Goal: Transaction & Acquisition: Purchase product/service

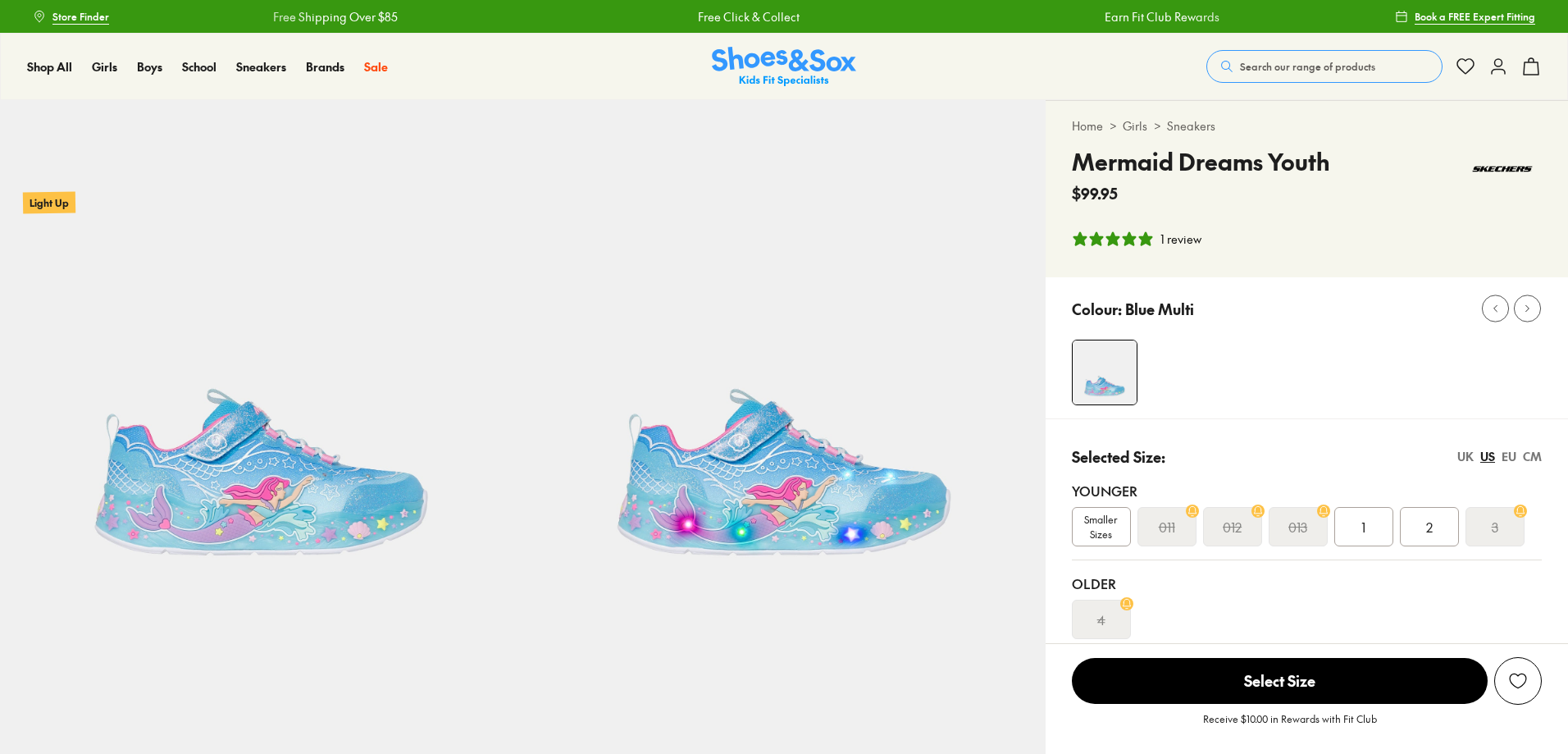
select select "*"
click at [1251, 58] on button "Search our range of products" at bounding box center [1324, 66] width 236 height 33
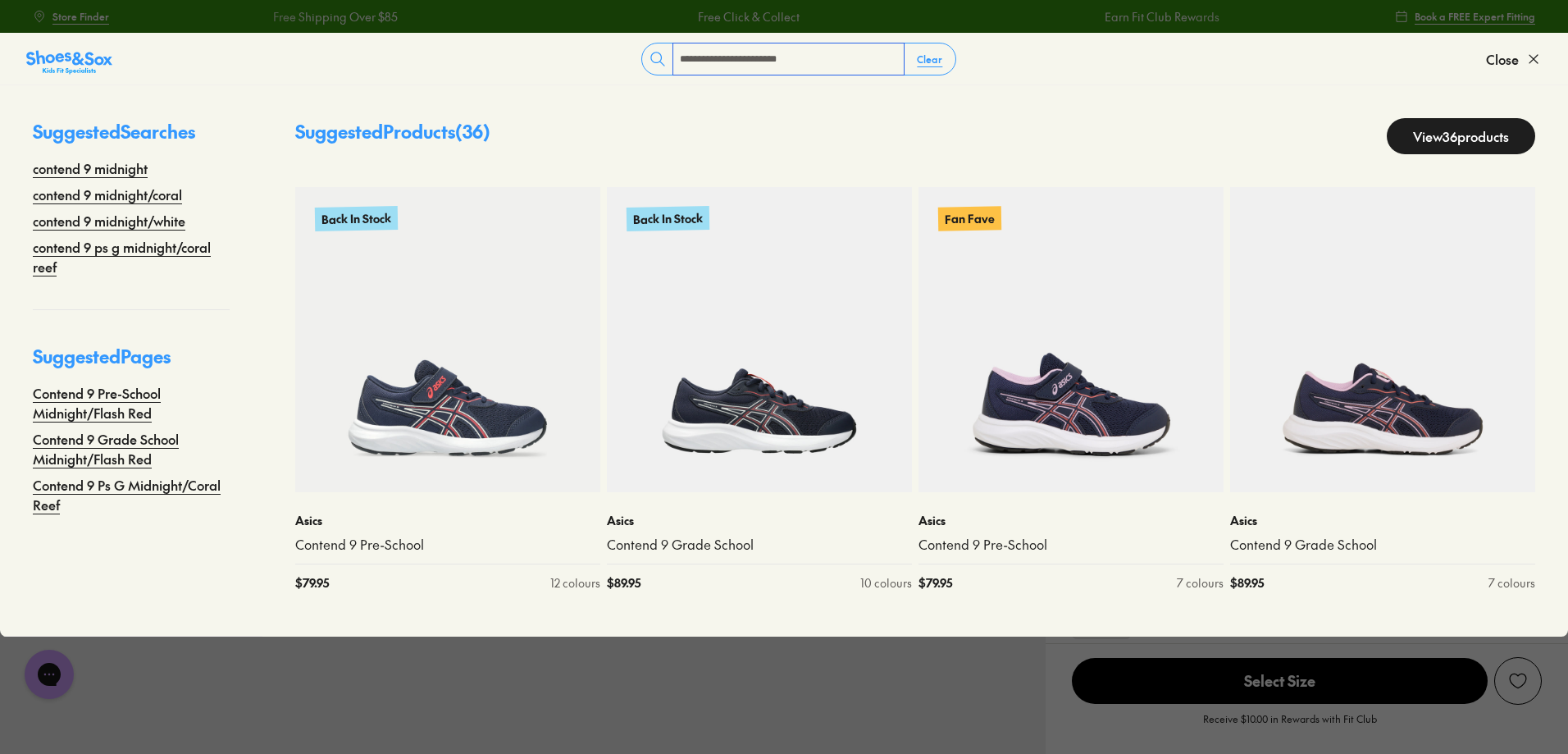
type input "**********"
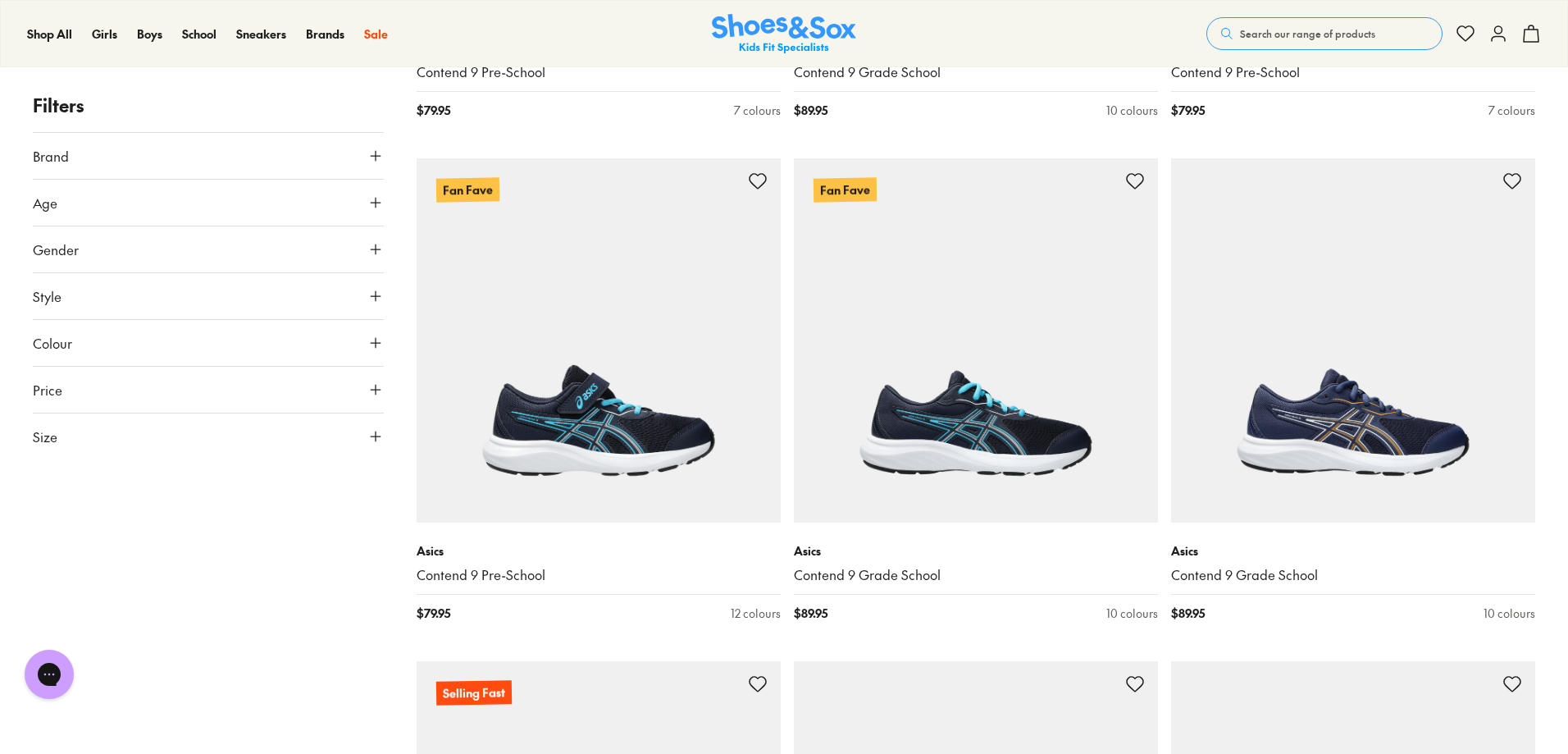
scroll to position [4252, 0]
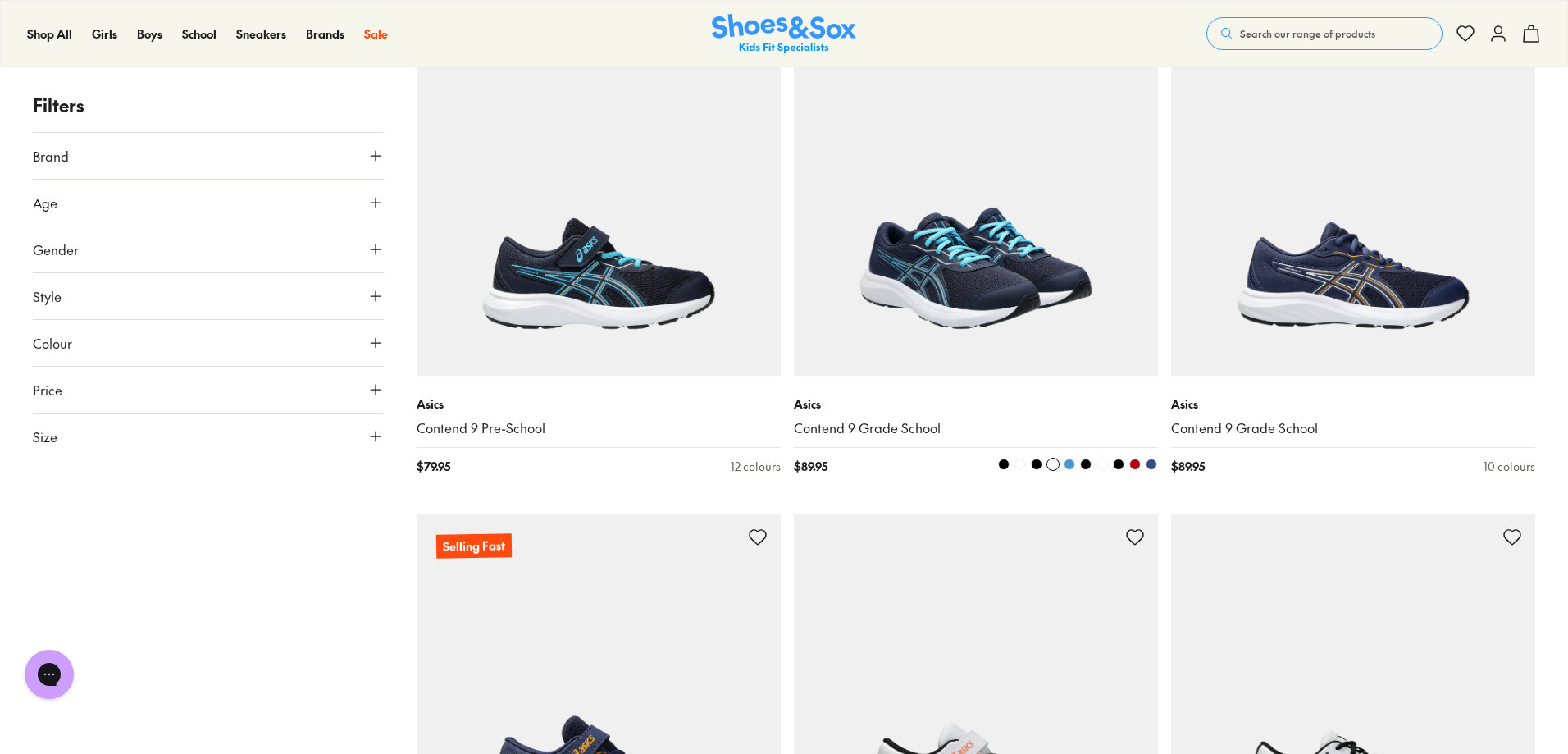
click at [961, 299] on img at bounding box center [975, 193] width 364 height 364
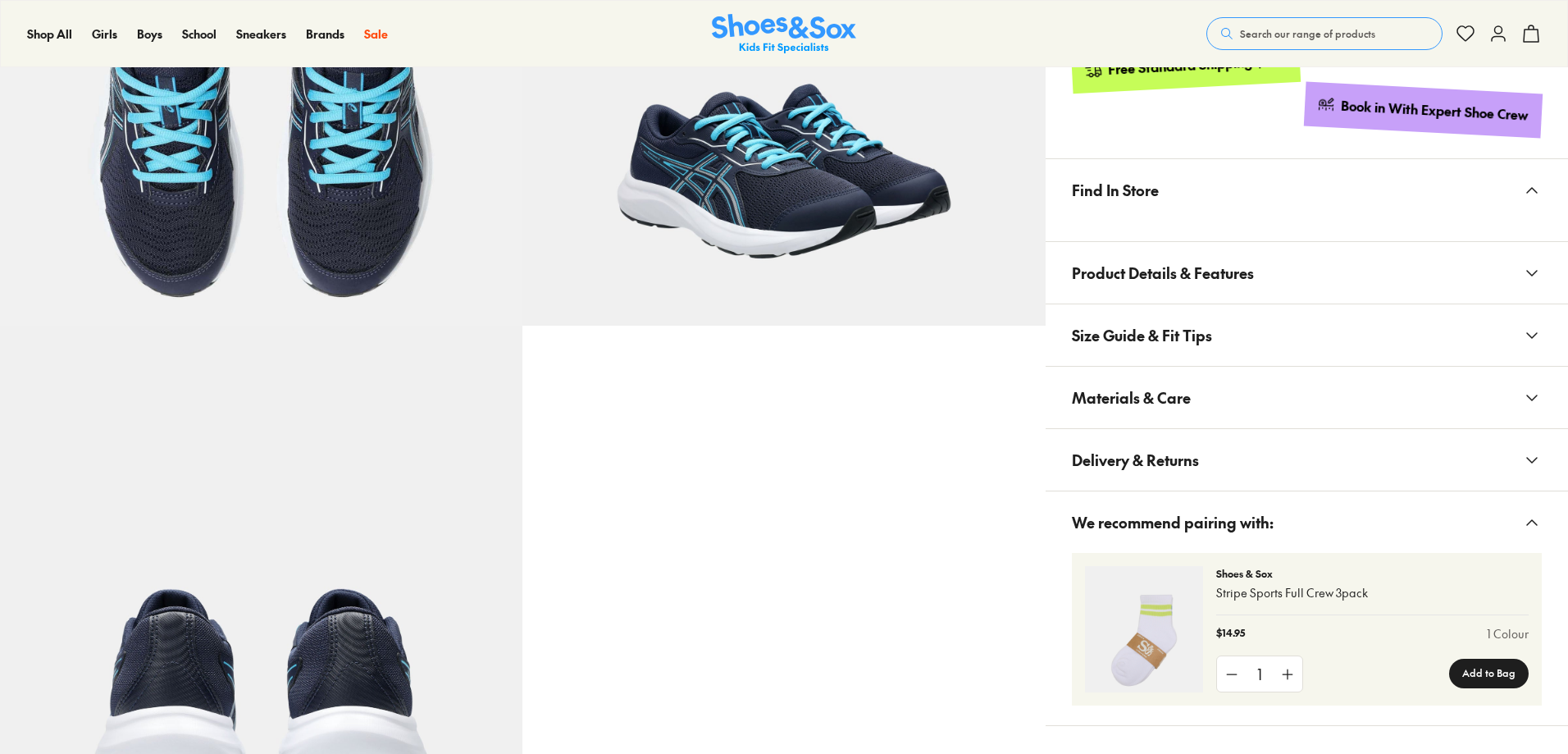
click at [1136, 383] on span "Materials & Care" at bounding box center [1131, 397] width 119 height 49
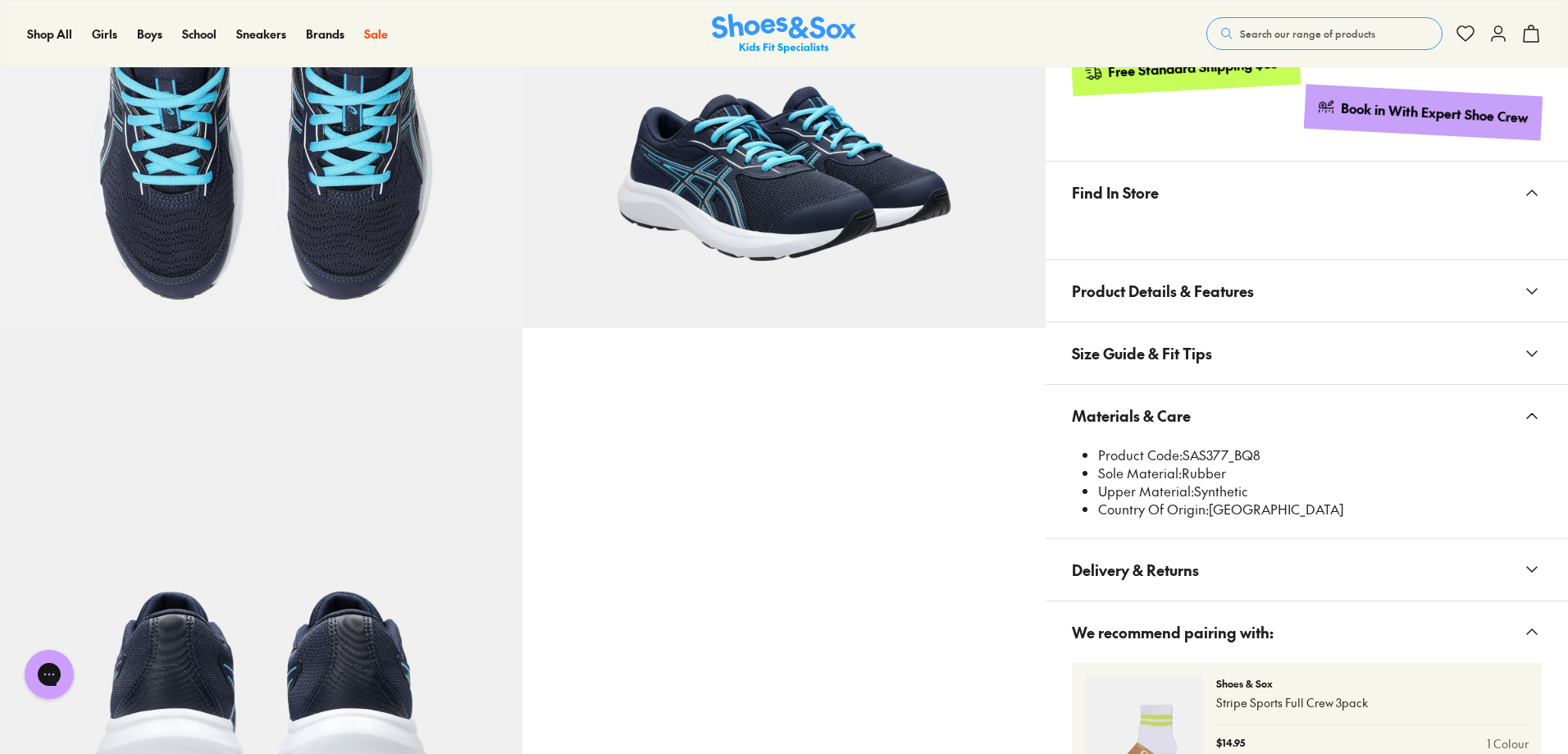
select select "*"
drag, startPoint x: 1225, startPoint y: 451, endPoint x: 1192, endPoint y: 450, distance: 33.0
click at [1192, 450] on li "Product Code: SAS377_BQ8" at bounding box center [1319, 455] width 444 height 18
click at [1223, 448] on li "Product Code: SAS377_BQ8" at bounding box center [1319, 455] width 444 height 18
drag, startPoint x: 1228, startPoint y: 452, endPoint x: 1184, endPoint y: 459, distance: 44.6
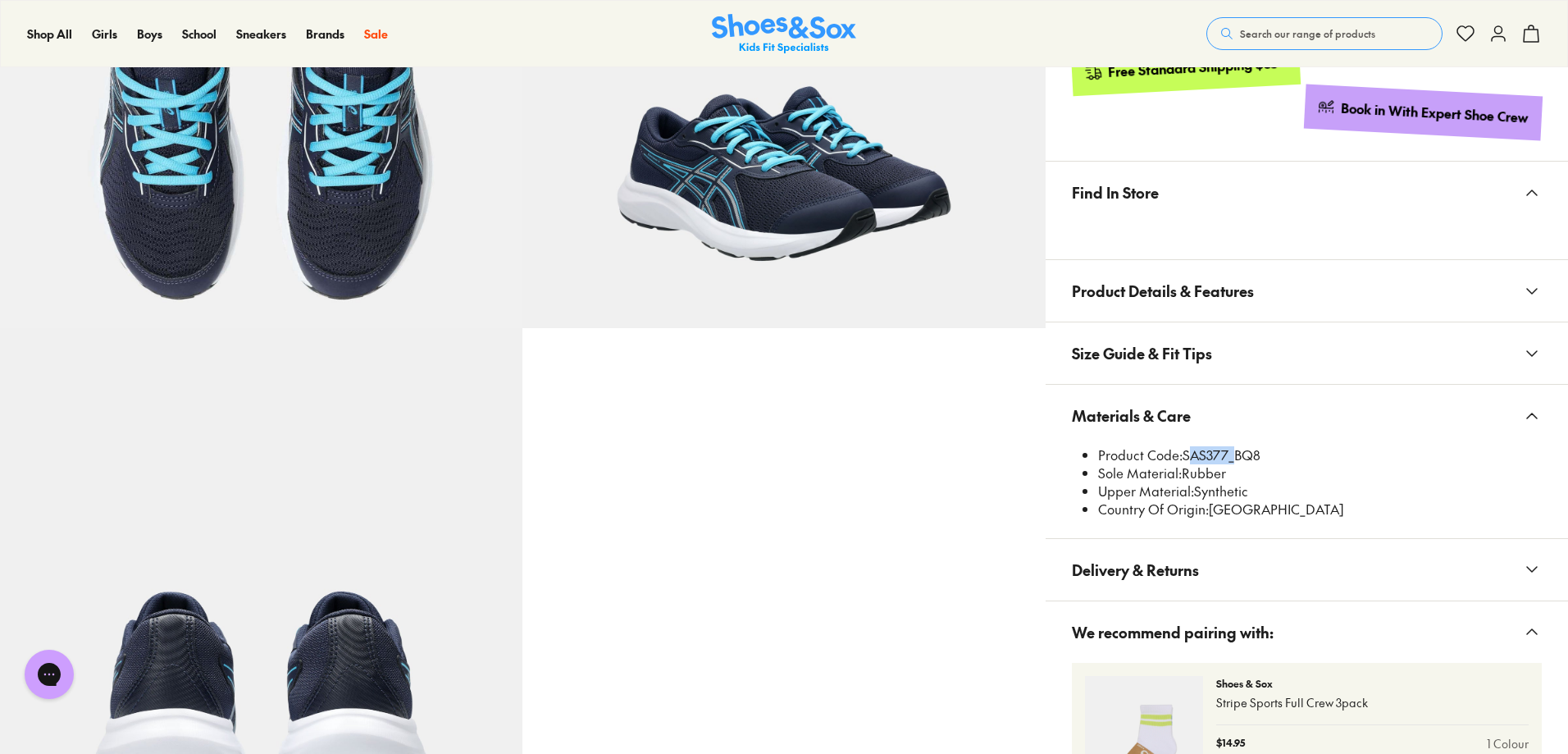
click at [1184, 459] on li "Product Code: SAS377_BQ8" at bounding box center [1319, 455] width 444 height 18
copy li "SAS377"
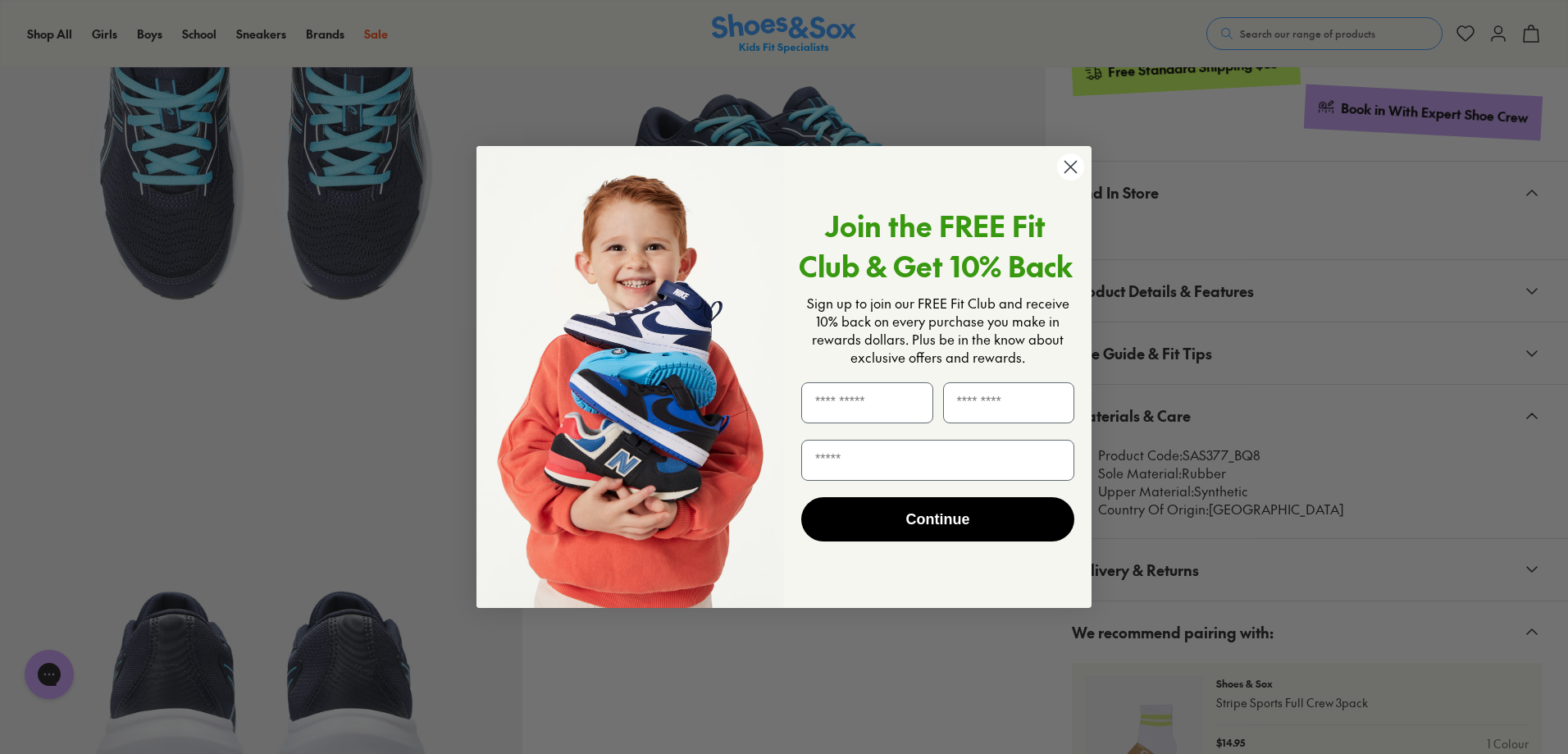
click at [1064, 170] on circle "Close dialog" at bounding box center [1071, 167] width 27 height 27
